Goal: Use online tool/utility

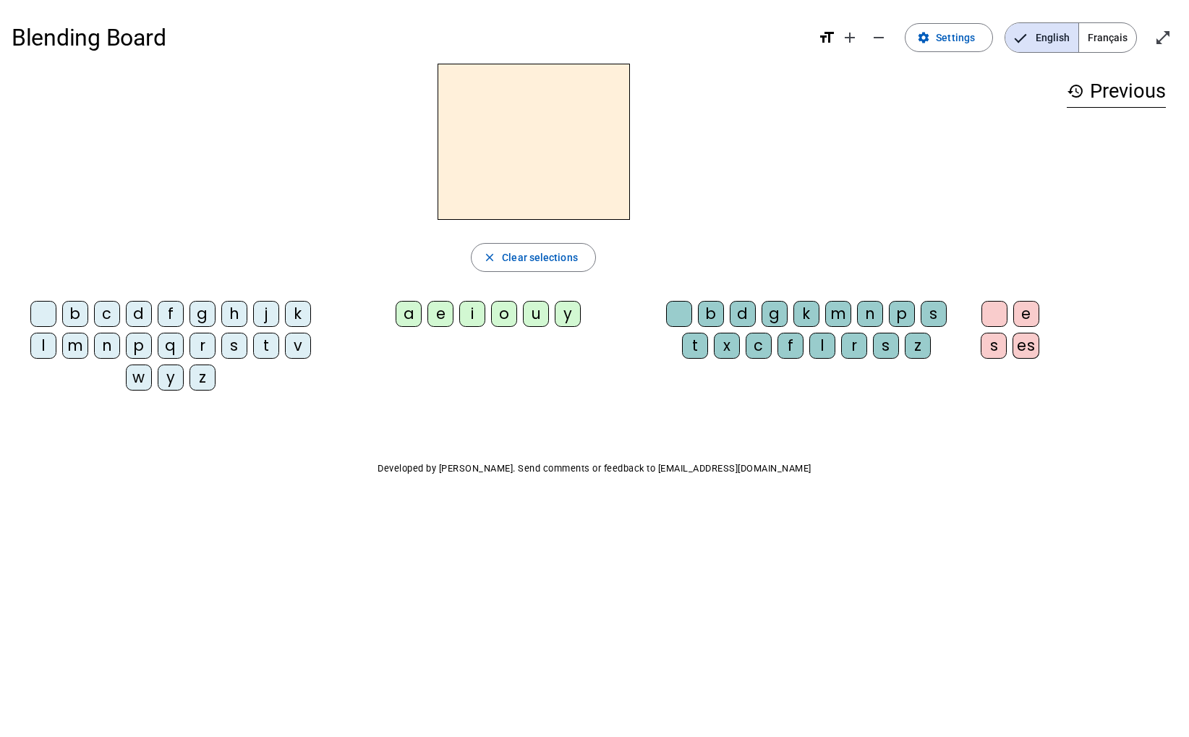
click at [298, 311] on div "k" at bounding box center [298, 314] width 26 height 26
click at [502, 261] on span "button" at bounding box center [533, 257] width 124 height 35
click at [140, 316] on div "d" at bounding box center [139, 314] width 26 height 26
click at [437, 316] on div "e" at bounding box center [440, 314] width 26 height 26
click at [519, 256] on span "Clear selections" at bounding box center [540, 257] width 76 height 17
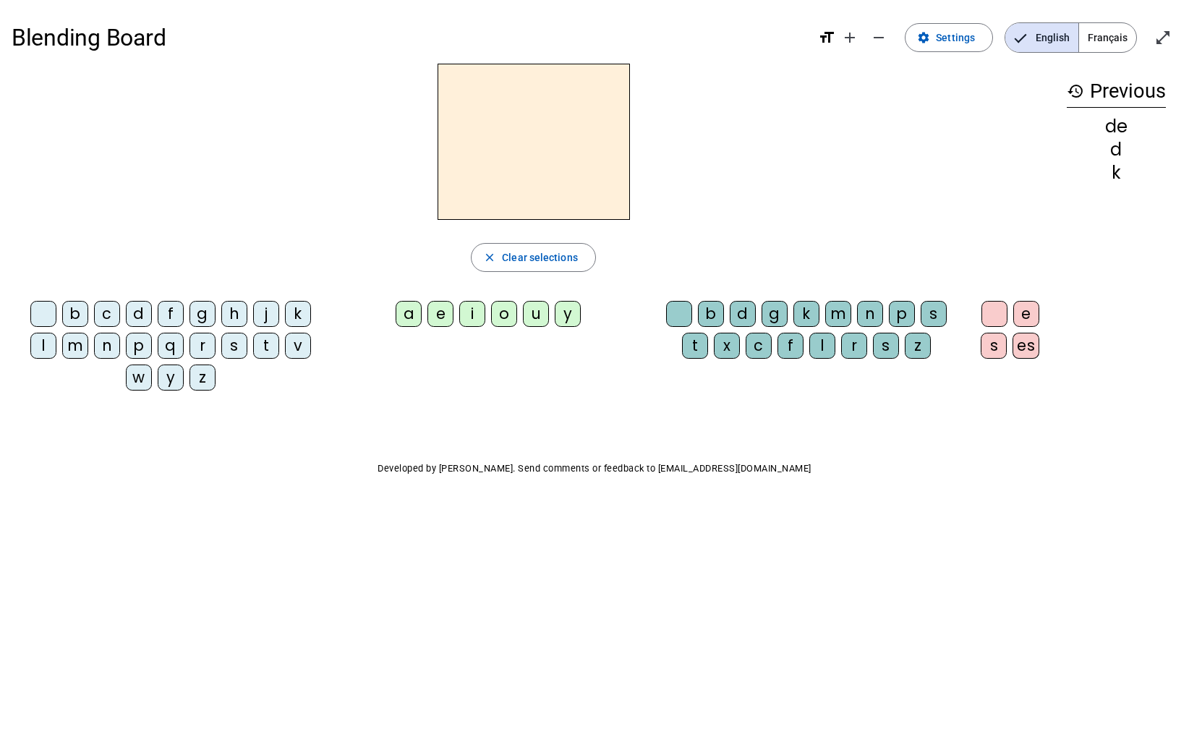
click at [1073, 91] on mat-icon "history" at bounding box center [1074, 90] width 17 height 17
click at [548, 255] on span "Clear selections" at bounding box center [540, 257] width 76 height 17
click at [1095, 38] on span "Français" at bounding box center [1107, 37] width 57 height 29
click at [1100, 41] on span "Français" at bounding box center [1107, 37] width 57 height 29
